Goal: Find contact information: Find contact information

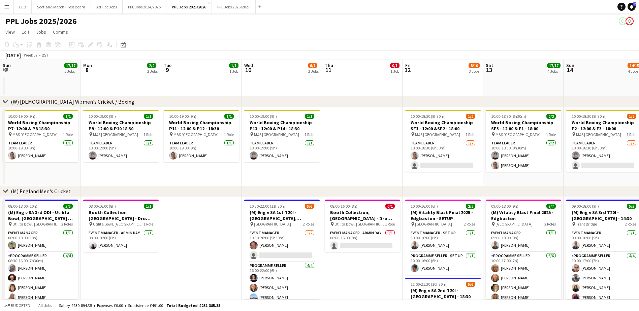
scroll to position [0, 237]
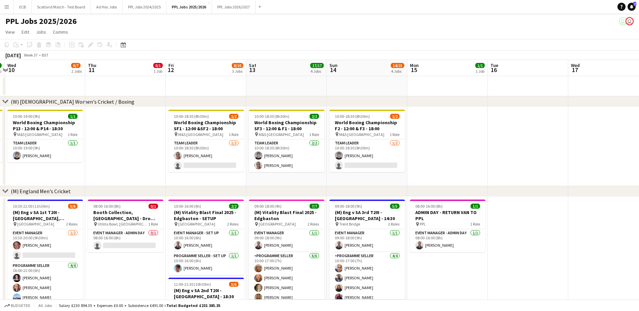
click at [5, 5] on app-icon "Menu" at bounding box center [6, 6] width 5 height 5
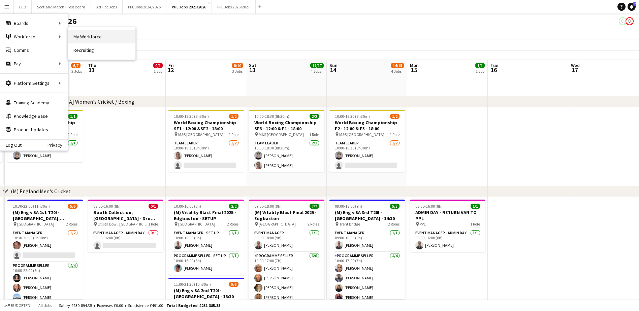
click at [83, 37] on link "My Workforce" at bounding box center [101, 36] width 67 height 13
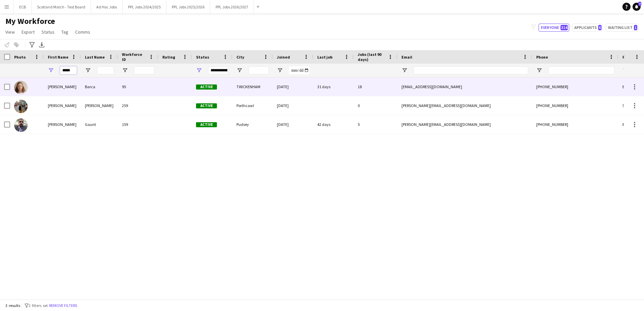
drag, startPoint x: 74, startPoint y: 70, endPoint x: 3, endPoint y: 78, distance: 71.5
click at [3, 78] on div "Workforce Details Photo First Name" at bounding box center [322, 174] width 644 height 249
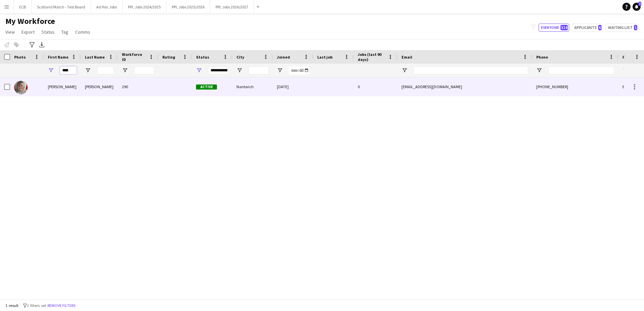
type input "****"
click at [75, 85] on div "[PERSON_NAME]" at bounding box center [62, 86] width 37 height 19
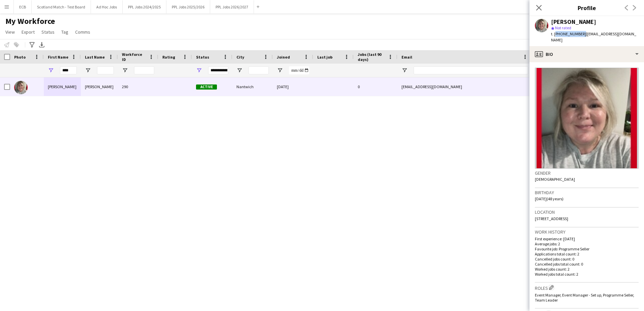
drag, startPoint x: 580, startPoint y: 35, endPoint x: 554, endPoint y: 36, distance: 25.9
click at [554, 36] on span "t. [PHONE_NUMBER]" at bounding box center [568, 33] width 35 height 5
copy span "[PHONE_NUMBER]"
